Goal: Navigation & Orientation: Find specific page/section

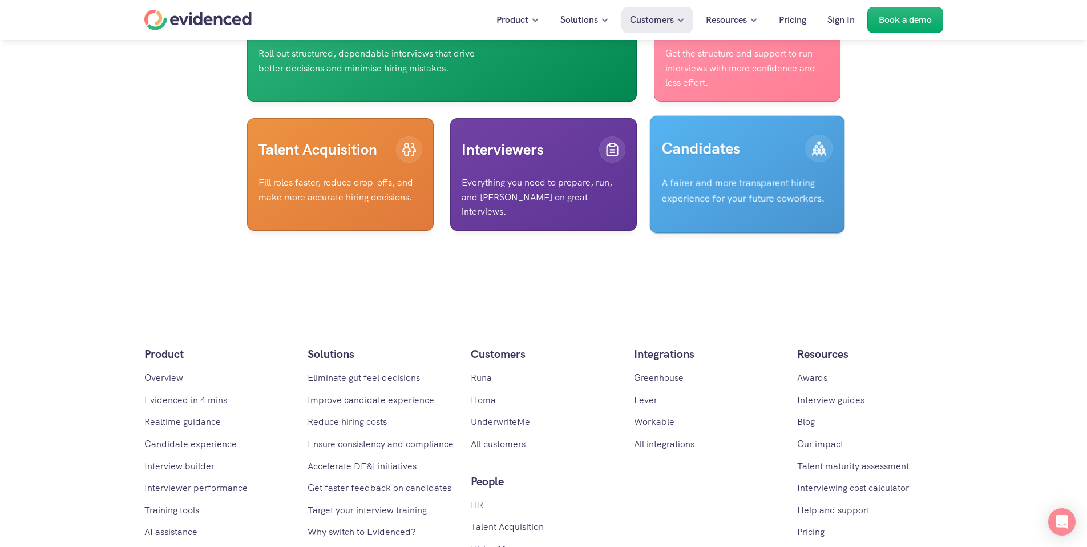
scroll to position [3912, 0]
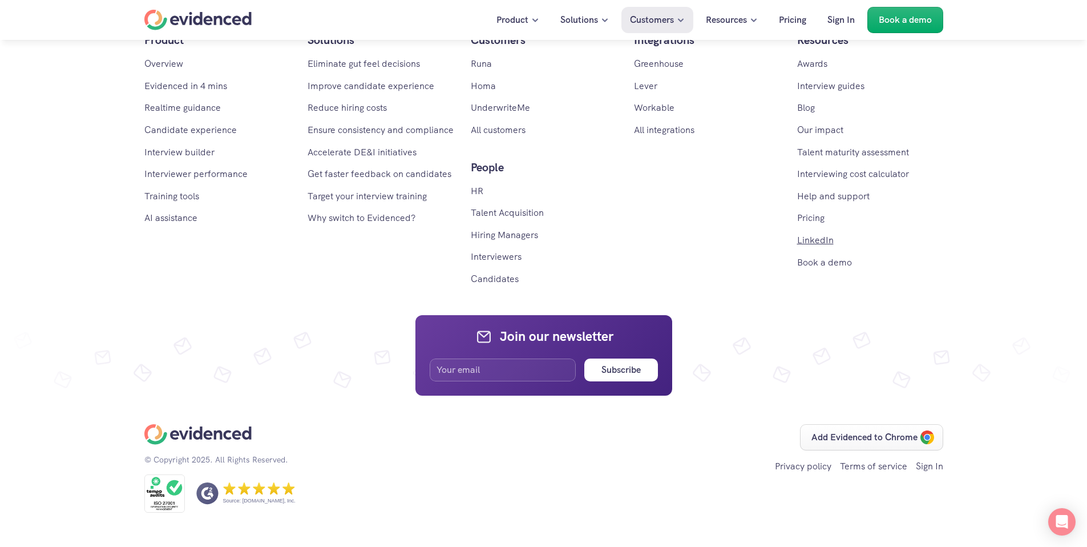
click at [821, 239] on link "LinkedIn" at bounding box center [815, 240] width 37 height 12
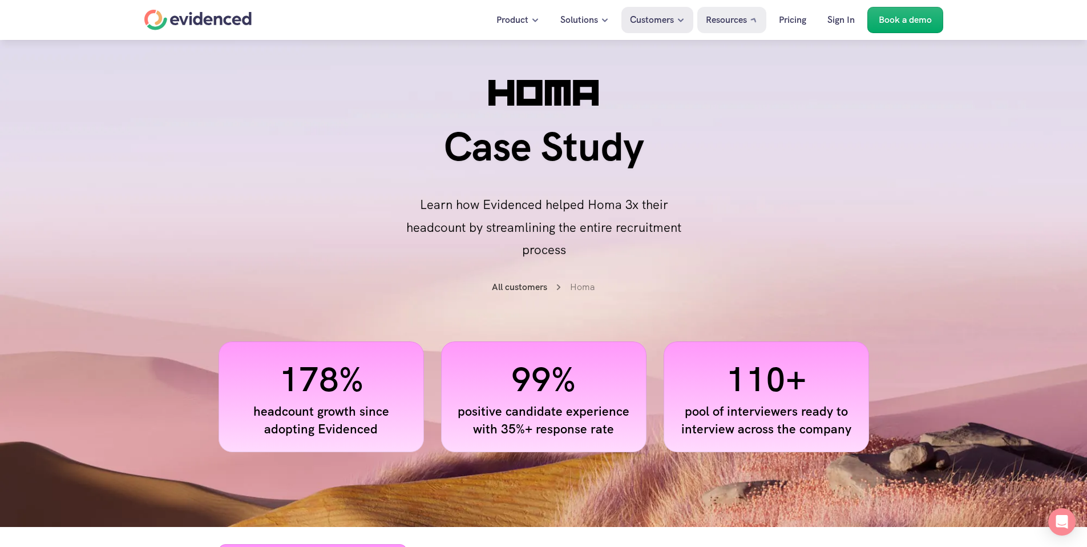
scroll to position [2074, 0]
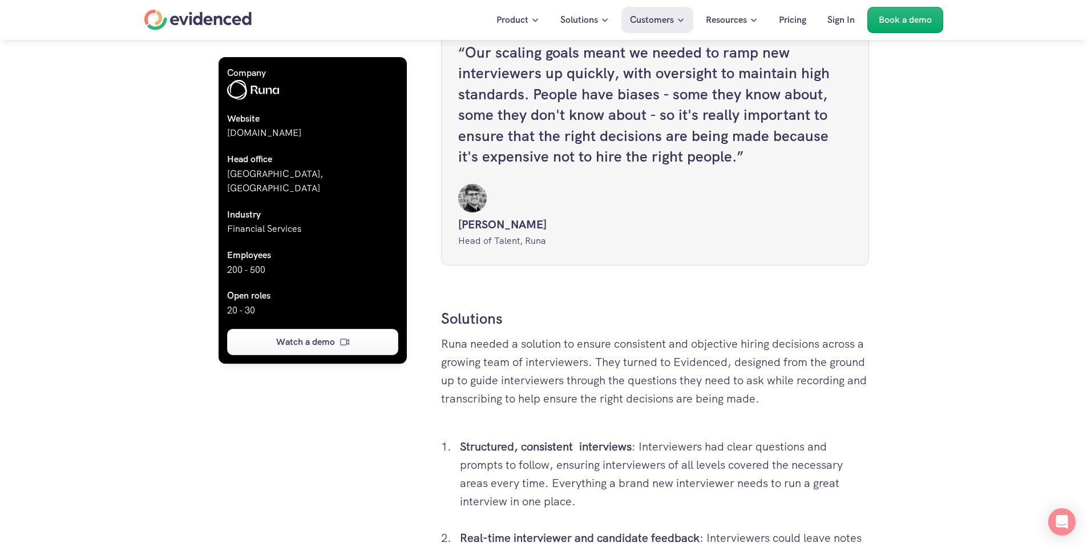
scroll to position [1617, 0]
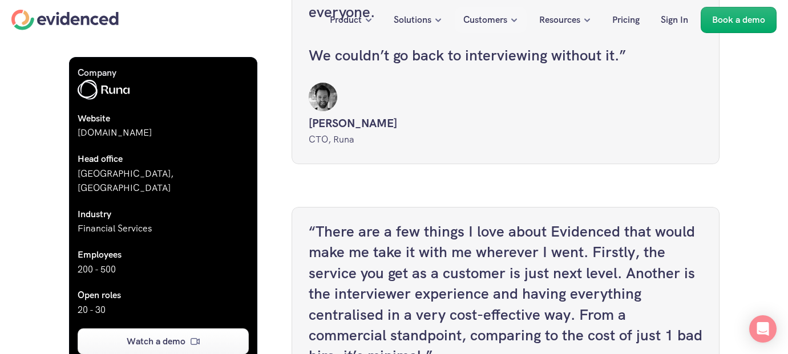
scroll to position [3234, 0]
